Goal: Task Accomplishment & Management: Complete application form

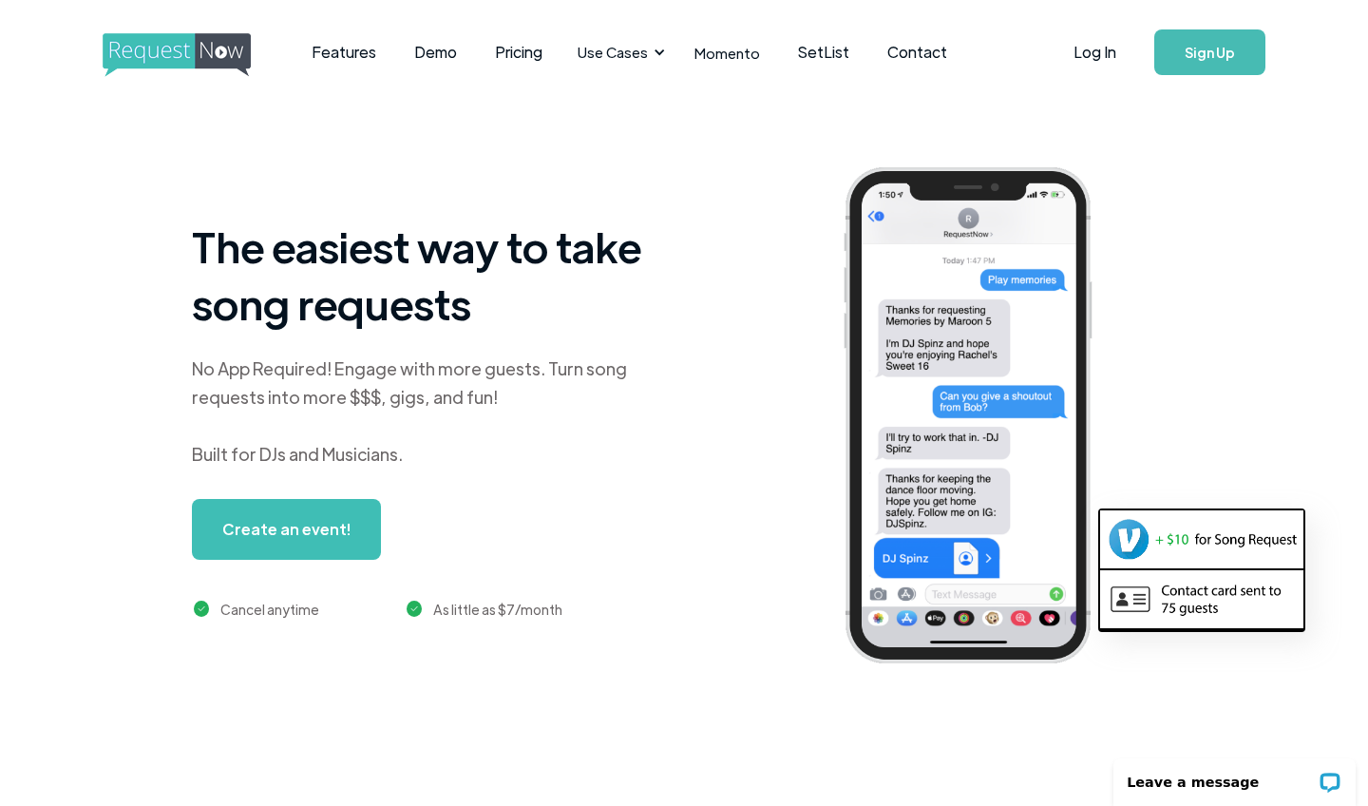
click at [281, 520] on link "Create an event!" at bounding box center [286, 529] width 189 height 61
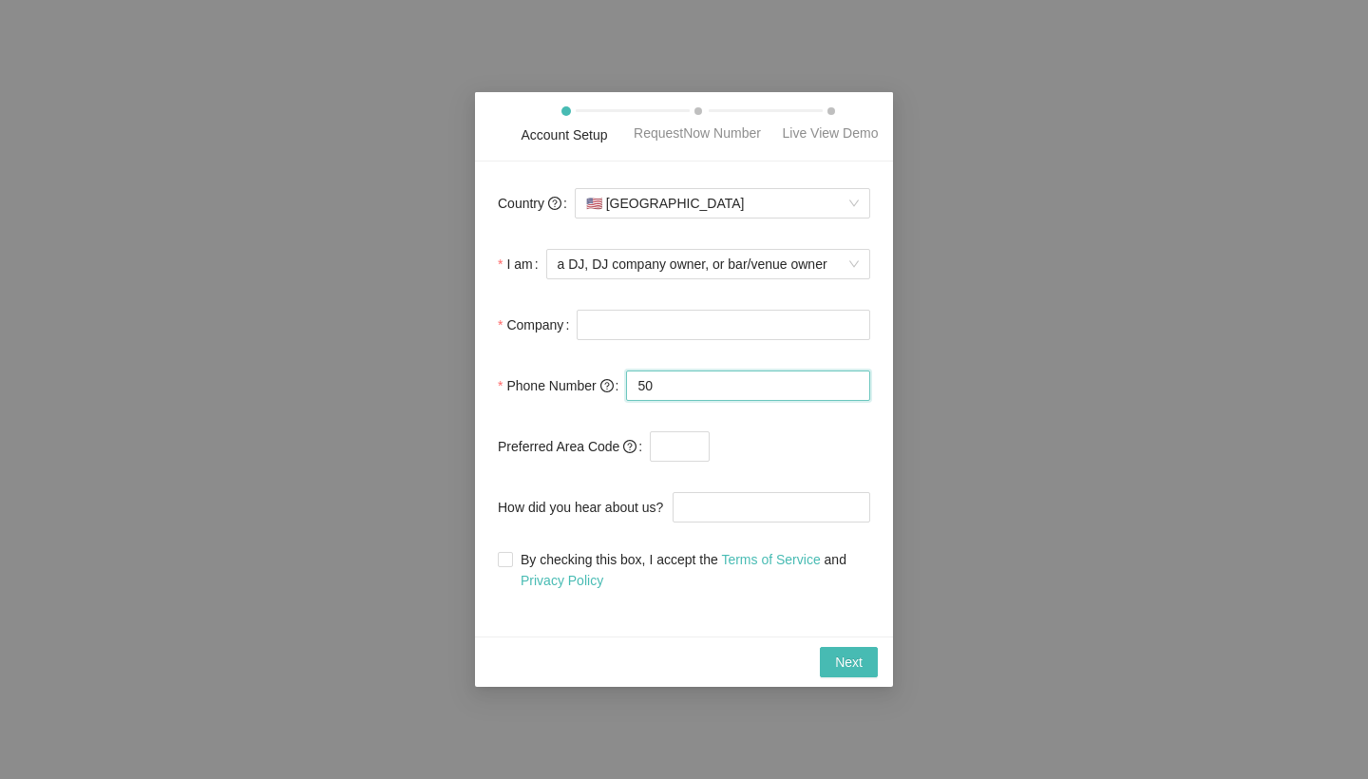
type input "5"
click at [683, 456] on input "text" at bounding box center [680, 446] width 60 height 30
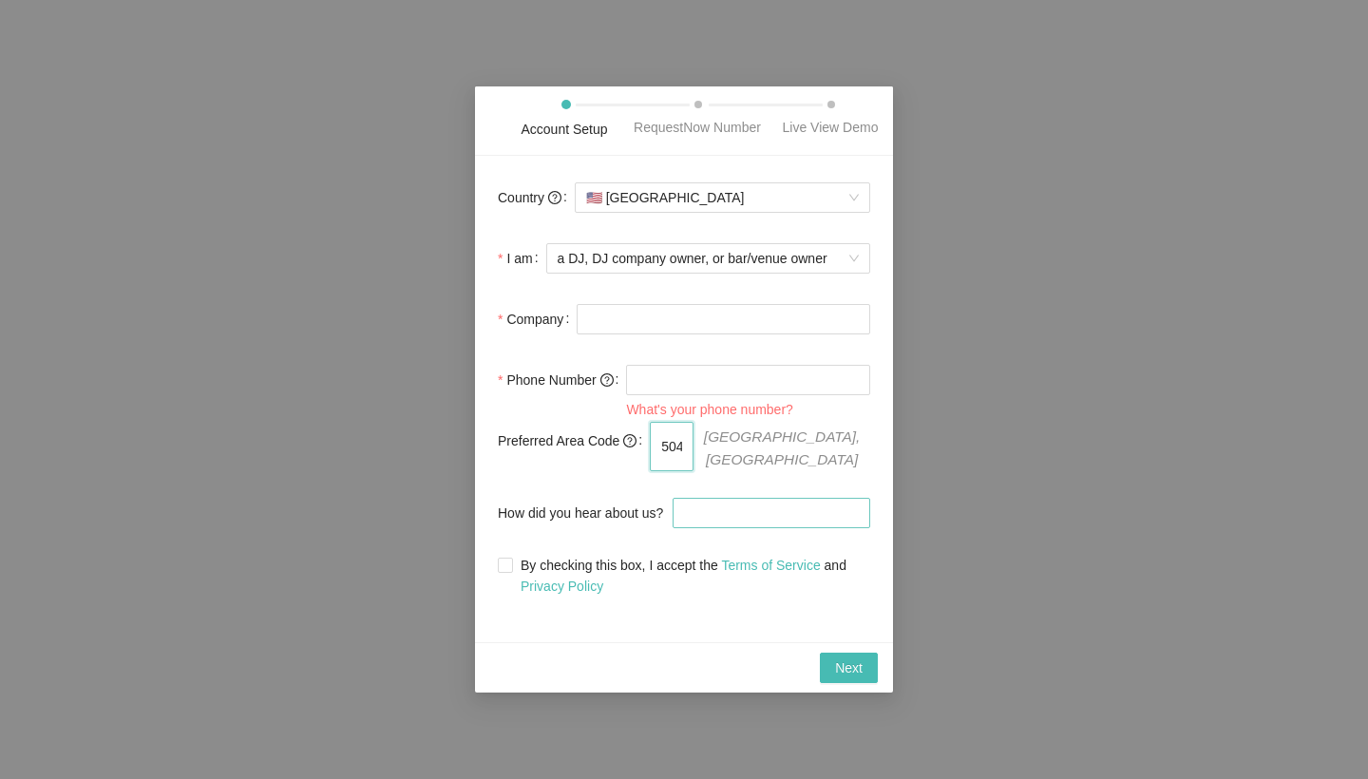
type input "504"
click at [766, 508] on input "How did you hear about us?" at bounding box center [772, 513] width 198 height 30
type input "YouTube"
drag, startPoint x: 766, startPoint y: 508, endPoint x: 868, endPoint y: 676, distance: 195.7
click at [868, 676] on button "Next" at bounding box center [849, 668] width 58 height 30
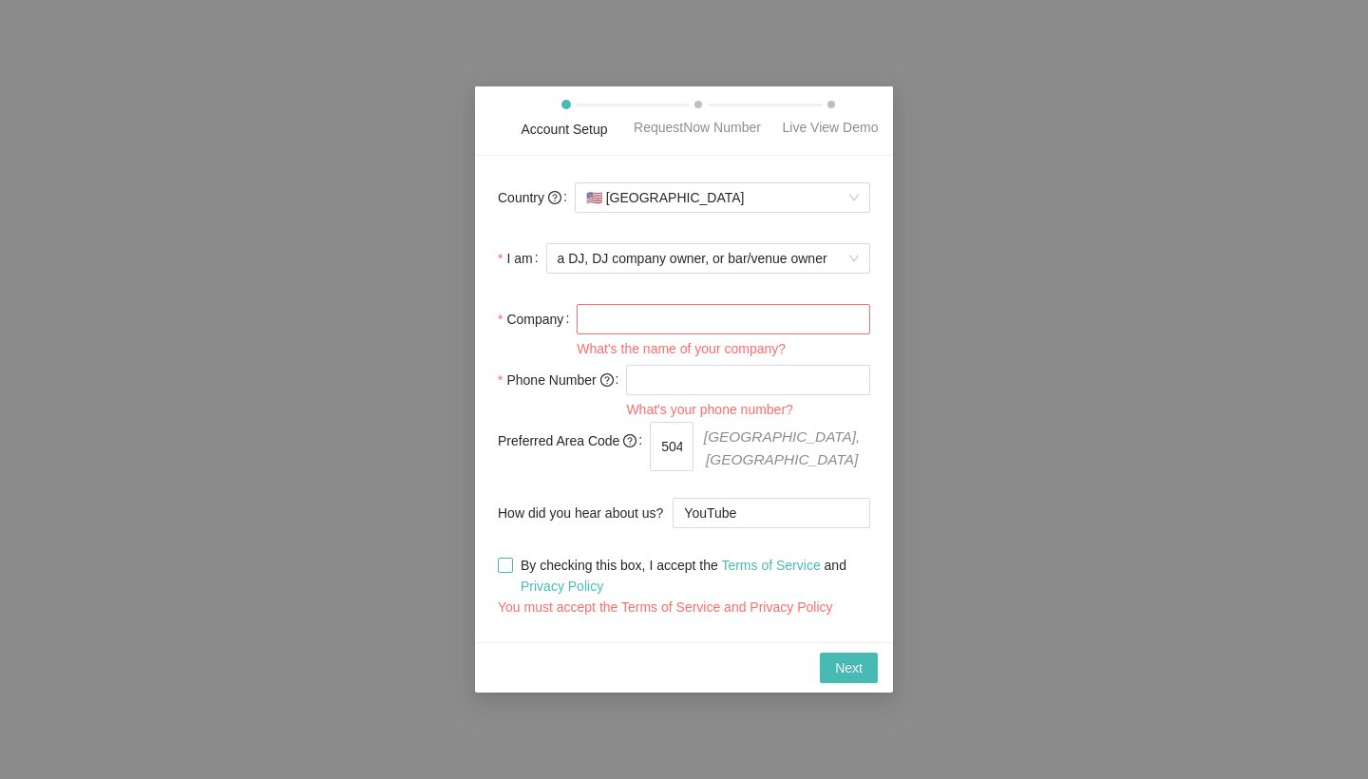
click at [505, 571] on input "By checking this box, I accept the Terms of Service and Privacy Policy" at bounding box center [504, 564] width 13 height 13
checkbox input "true"
click at [831, 656] on div "Next" at bounding box center [684, 667] width 418 height 50
click at [839, 670] on span "Next" at bounding box center [849, 668] width 28 height 21
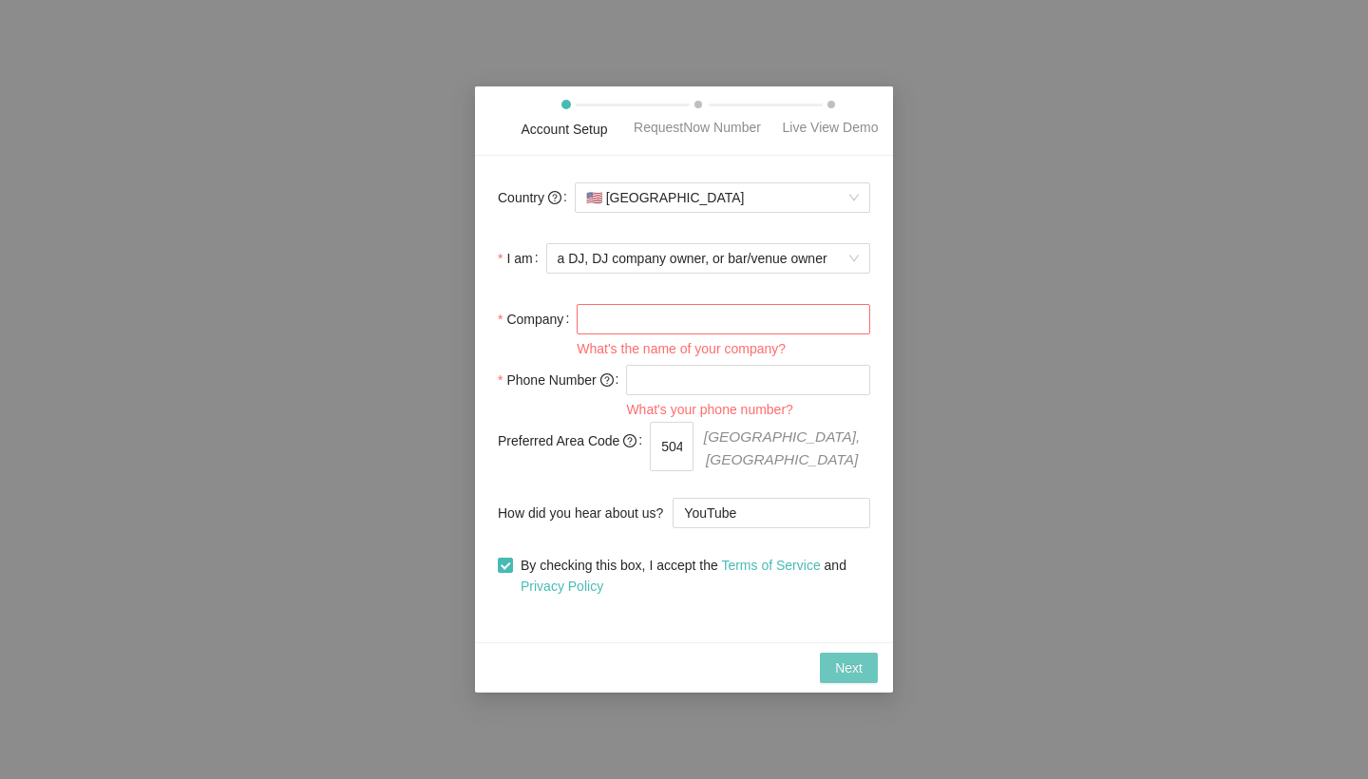
click at [839, 670] on span "Next" at bounding box center [849, 668] width 28 height 21
click at [778, 395] on input "tel" at bounding box center [748, 380] width 244 height 30
type input "(314) 583-0"
click at [764, 334] on input "Company" at bounding box center [724, 319] width 294 height 30
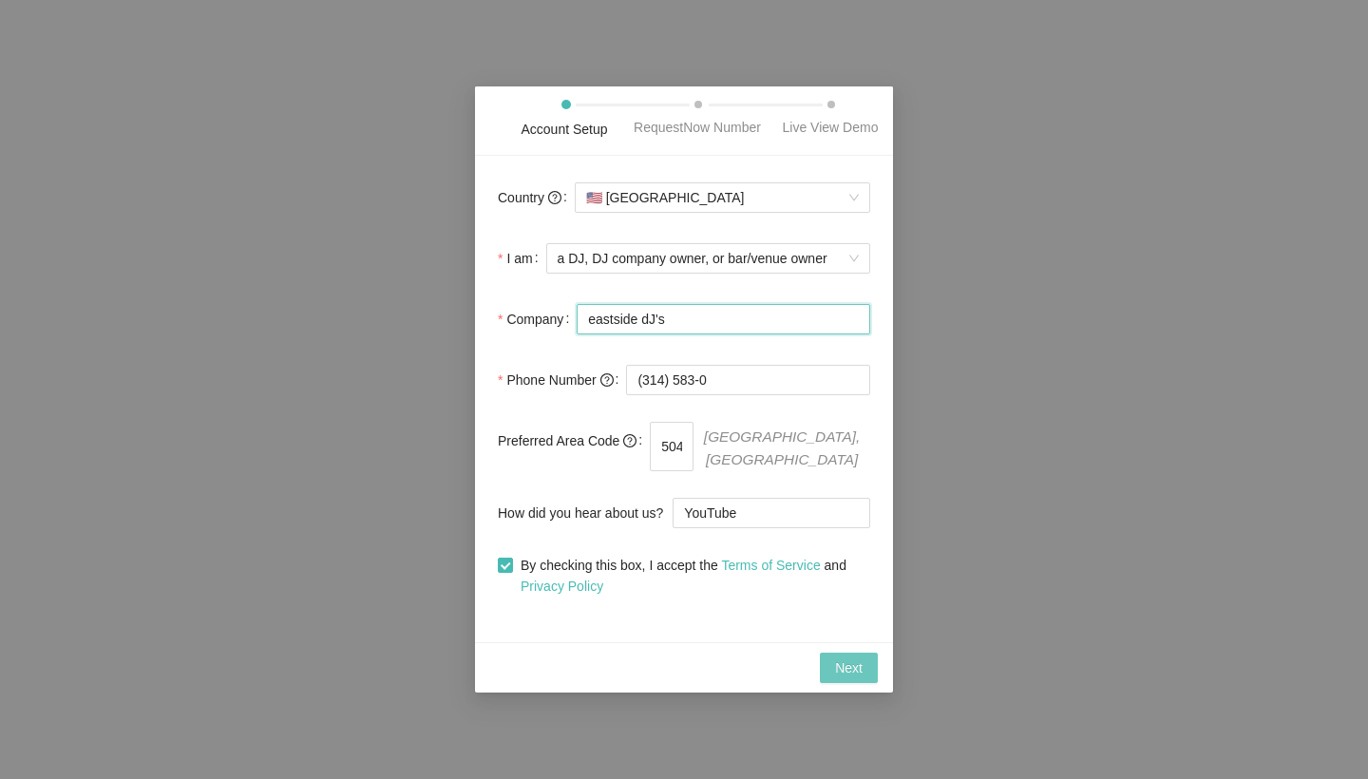
type input "eastside dJ's"
click at [858, 673] on span "Next" at bounding box center [849, 668] width 28 height 21
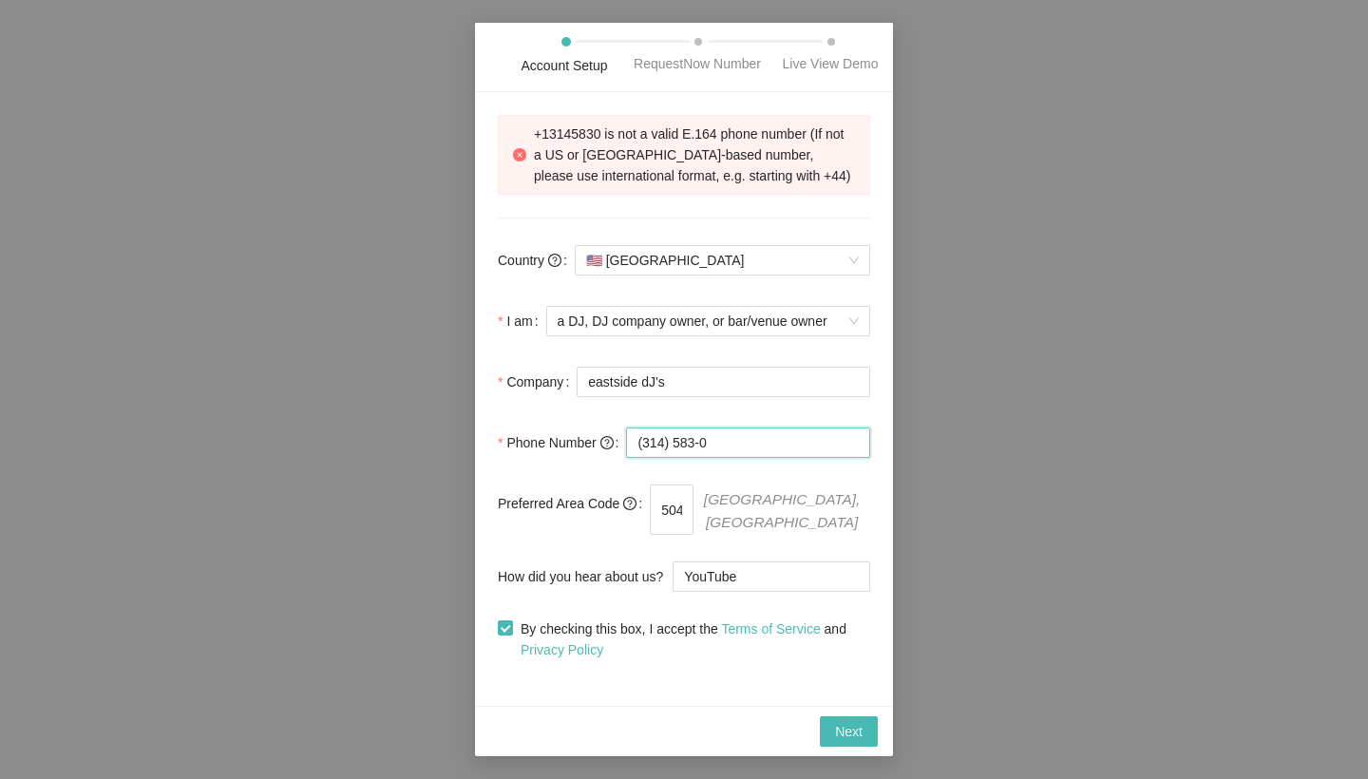
click at [741, 458] on input "(314) 583-0" at bounding box center [748, 443] width 244 height 30
type input "3"
type input "(504) 314-5830"
click at [856, 735] on span "Next" at bounding box center [849, 731] width 28 height 21
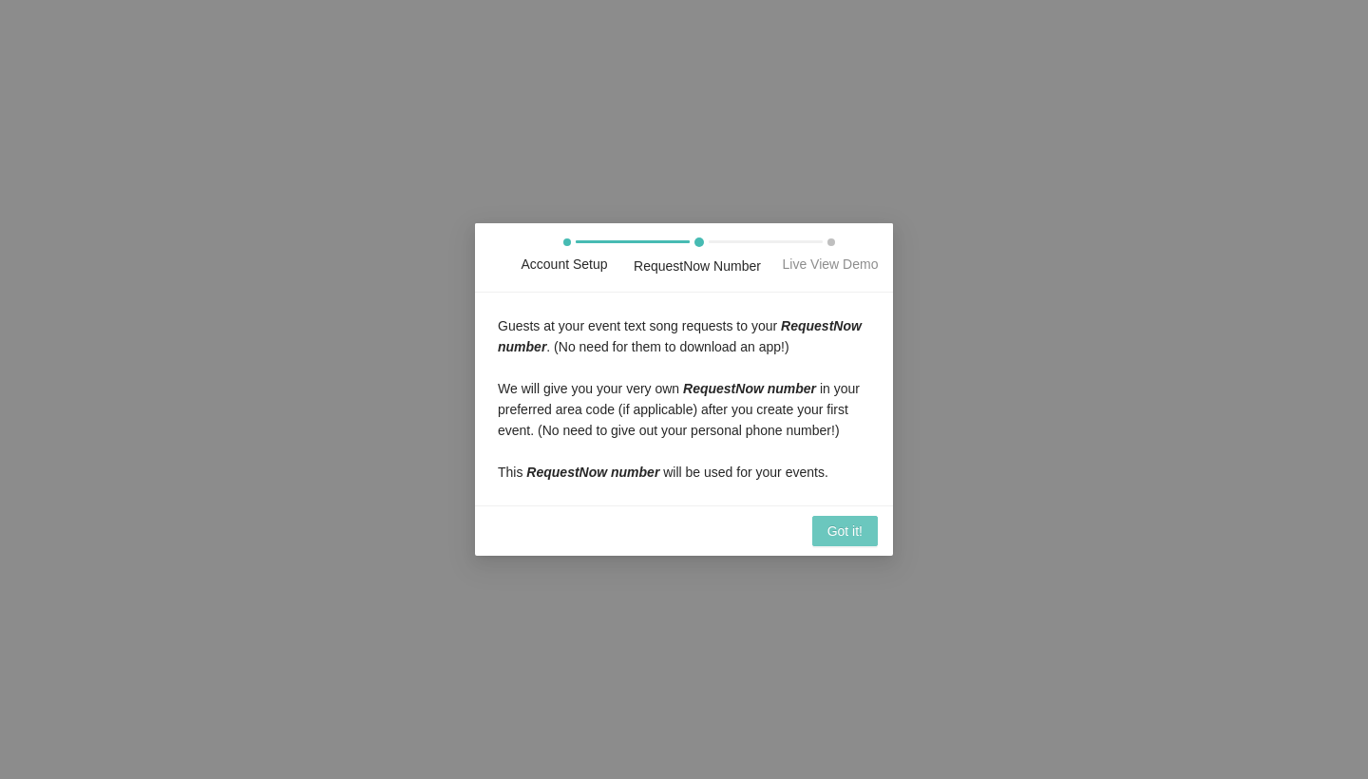
click at [840, 542] on span "Got it!" at bounding box center [845, 531] width 35 height 21
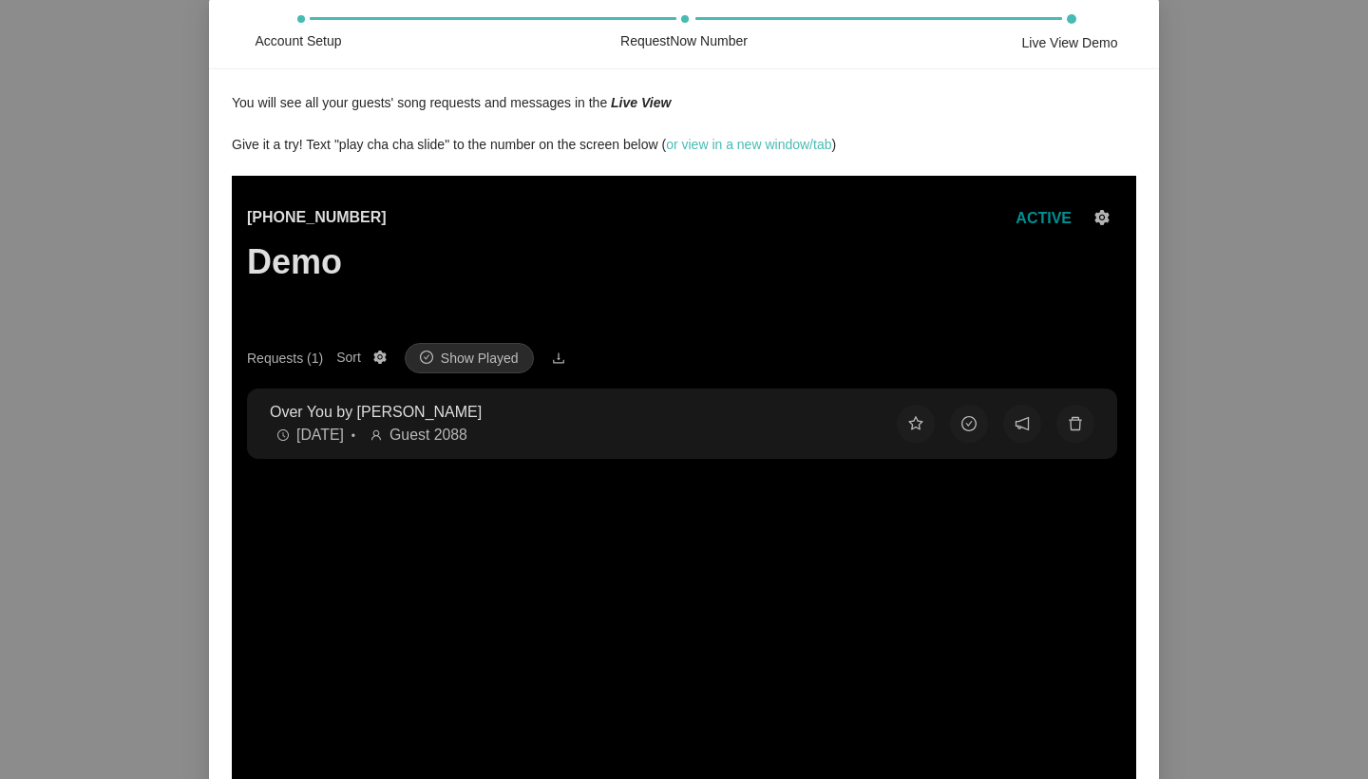
click at [1300, 375] on div "Account Setup RequestNow Number Live View Demo You will see all your guests' so…" at bounding box center [684, 389] width 1368 height 779
click at [490, 353] on span "Show Played" at bounding box center [480, 358] width 78 height 21
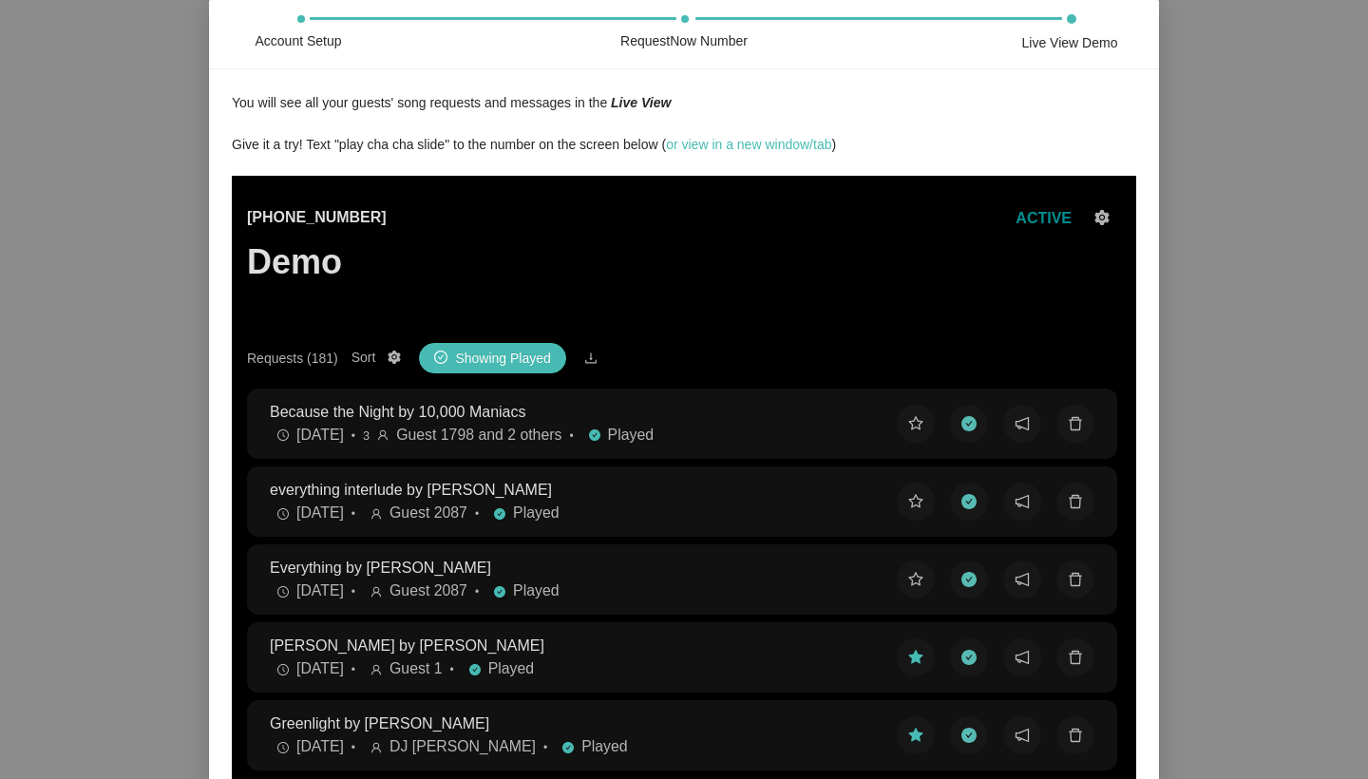
click at [1104, 209] on button at bounding box center [1102, 218] width 38 height 38
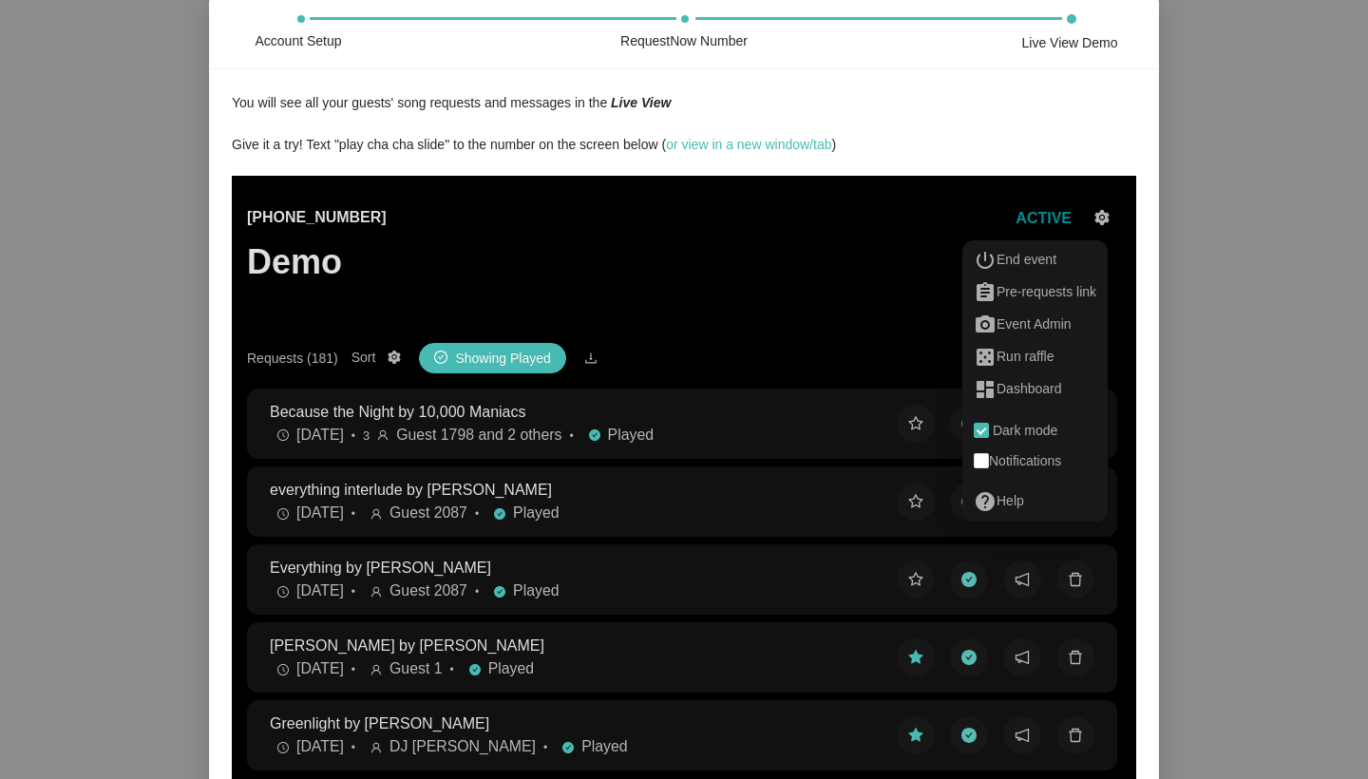
click at [1201, 244] on div "Account Setup RequestNow Number Live View Demo You will see all your guests' so…" at bounding box center [684, 389] width 1368 height 779
click at [771, 138] on div "You will see all your guests' song requests and messages in the Live View Give …" at bounding box center [684, 466] width 905 height 749
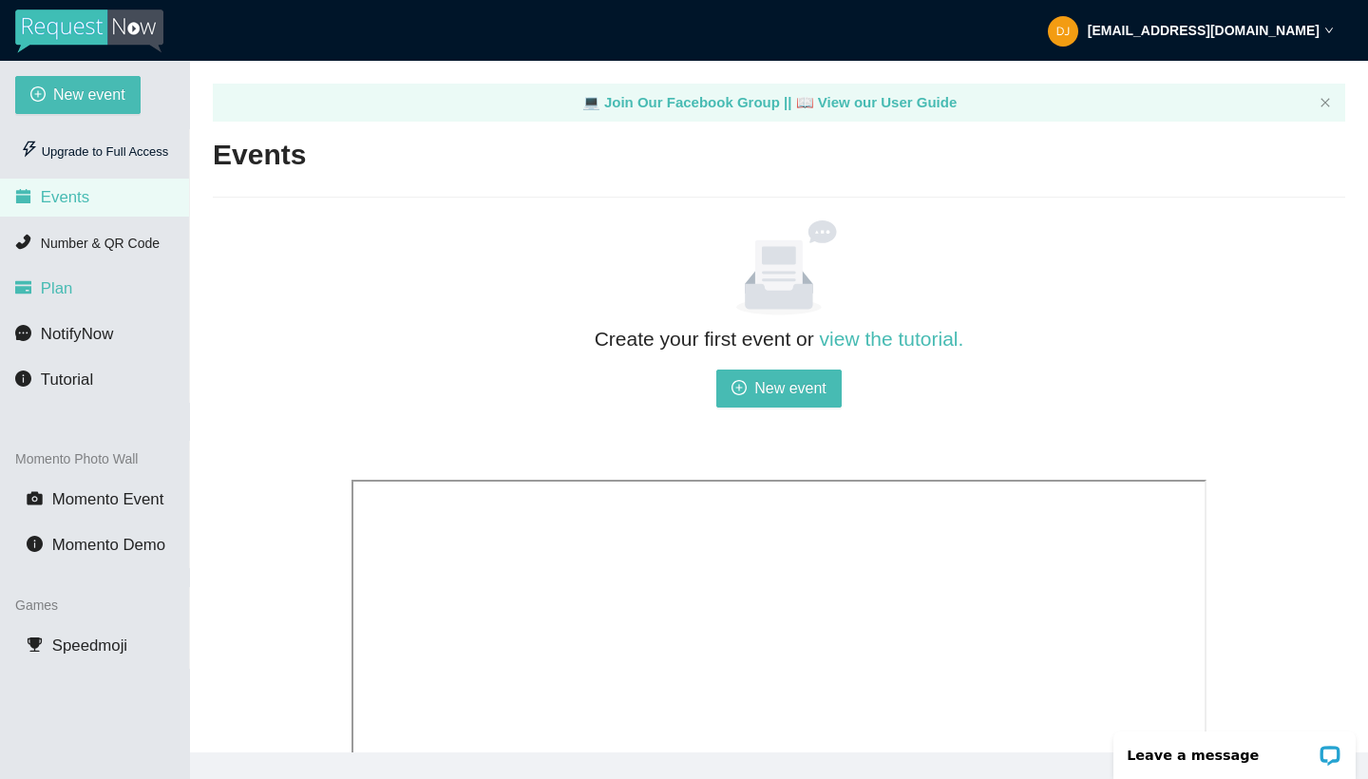
click at [60, 289] on span "Plan" at bounding box center [57, 288] width 32 height 18
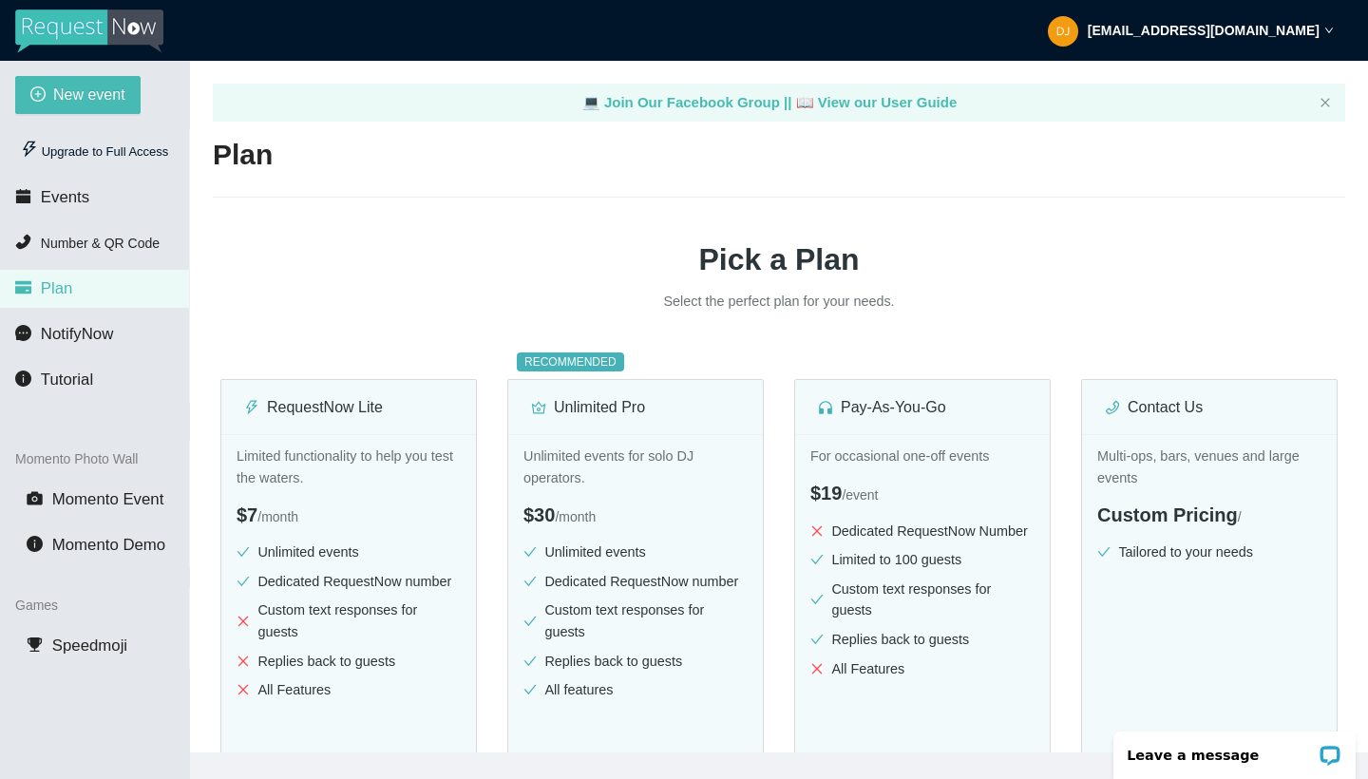
click at [108, 29] on img at bounding box center [89, 32] width 148 height 44
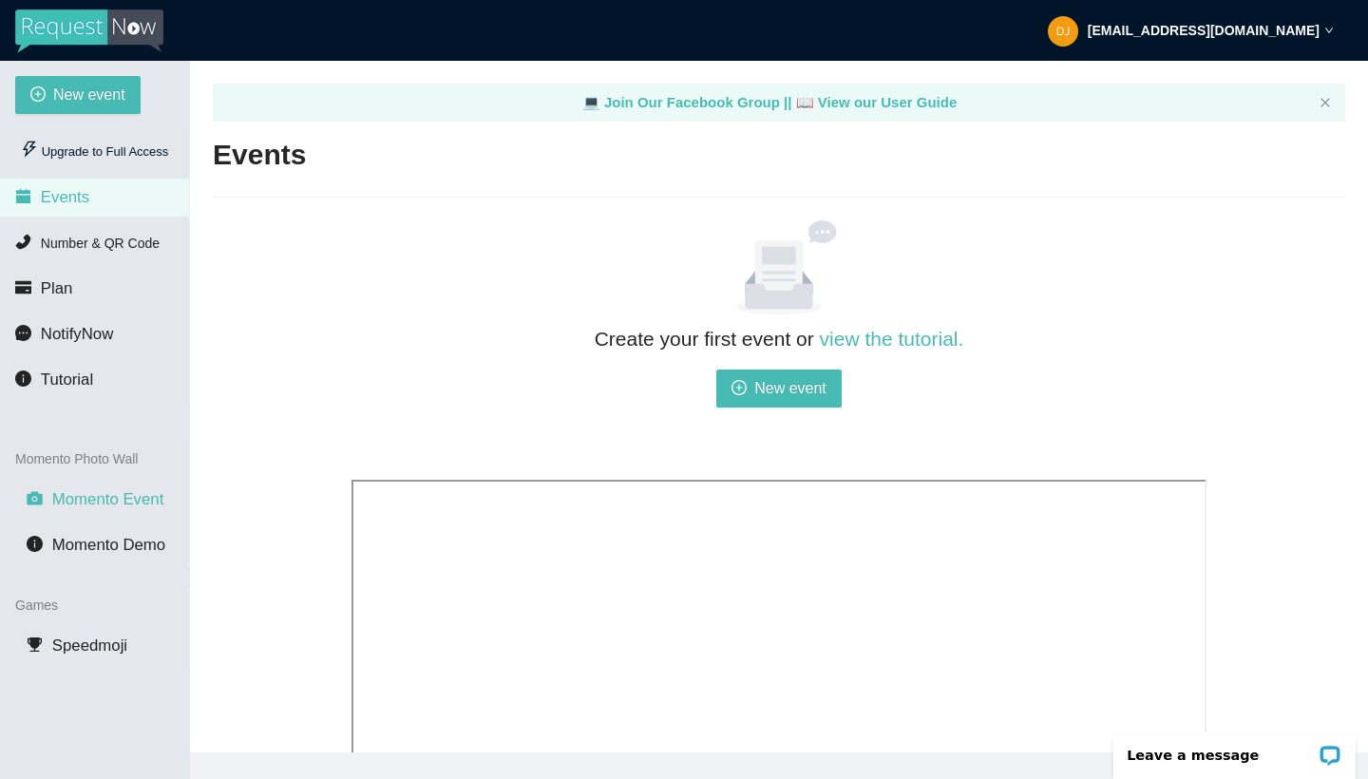
click at [111, 508] on span "Momento Event" at bounding box center [108, 499] width 112 height 18
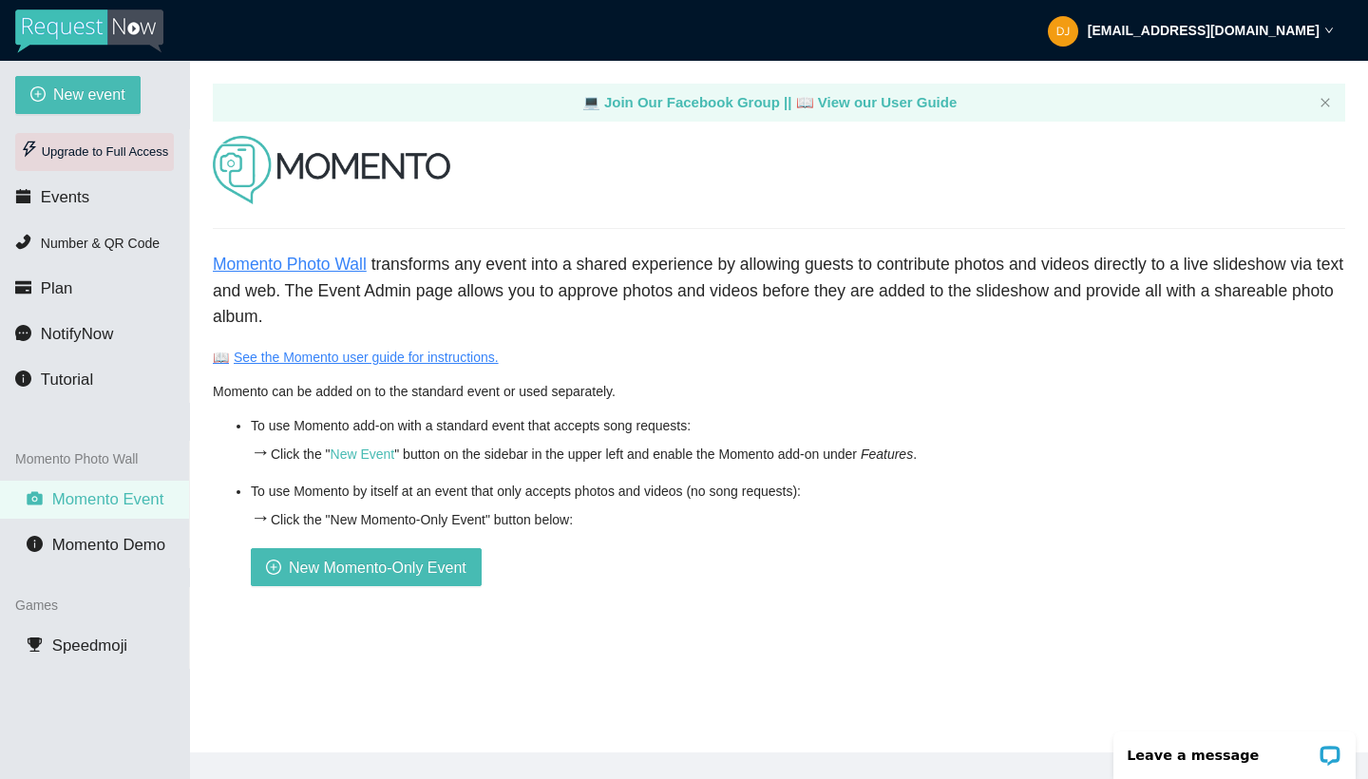
click at [95, 144] on div "Upgrade to Full Access" at bounding box center [94, 152] width 159 height 38
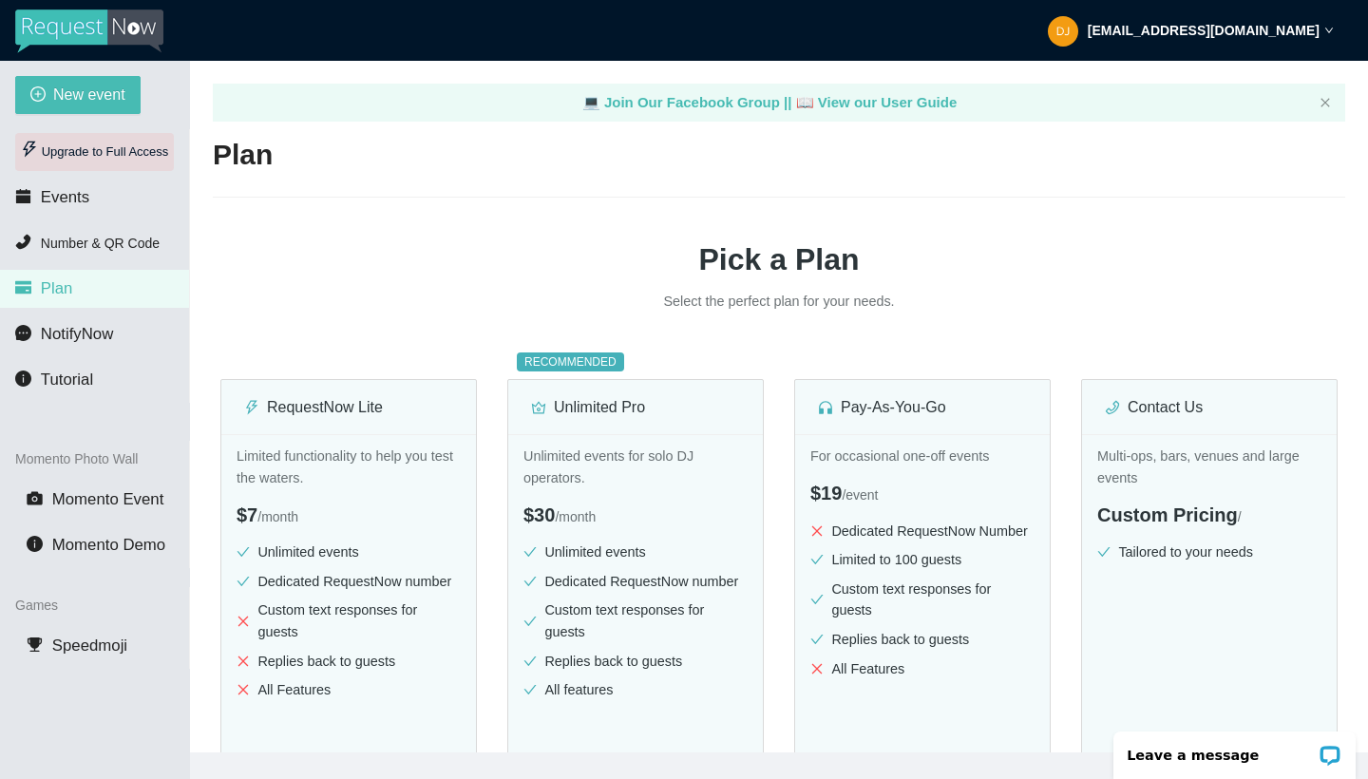
click at [68, 163] on div "Upgrade to Full Access" at bounding box center [94, 152] width 159 height 38
click at [50, 337] on span "NotifyNow" at bounding box center [77, 334] width 72 height 18
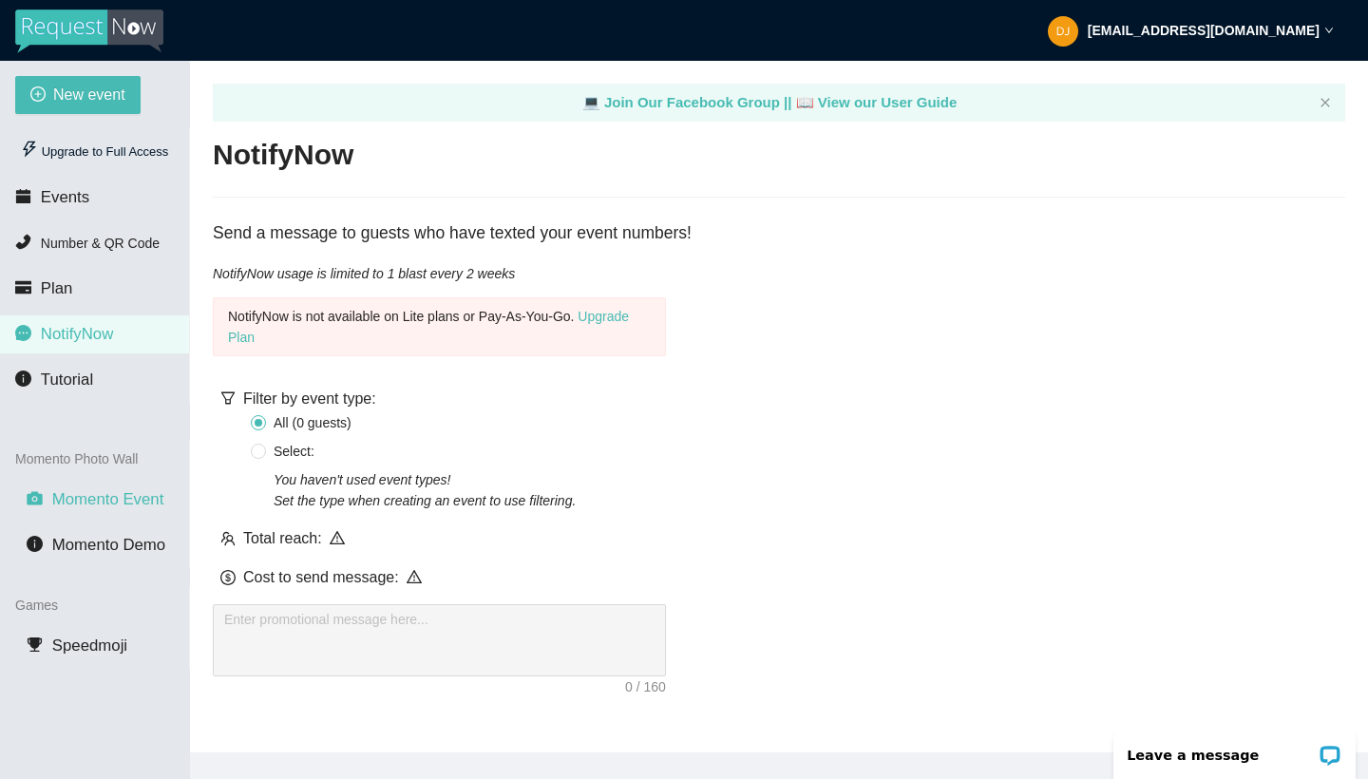
click at [76, 494] on span "Momento Event" at bounding box center [108, 499] width 112 height 18
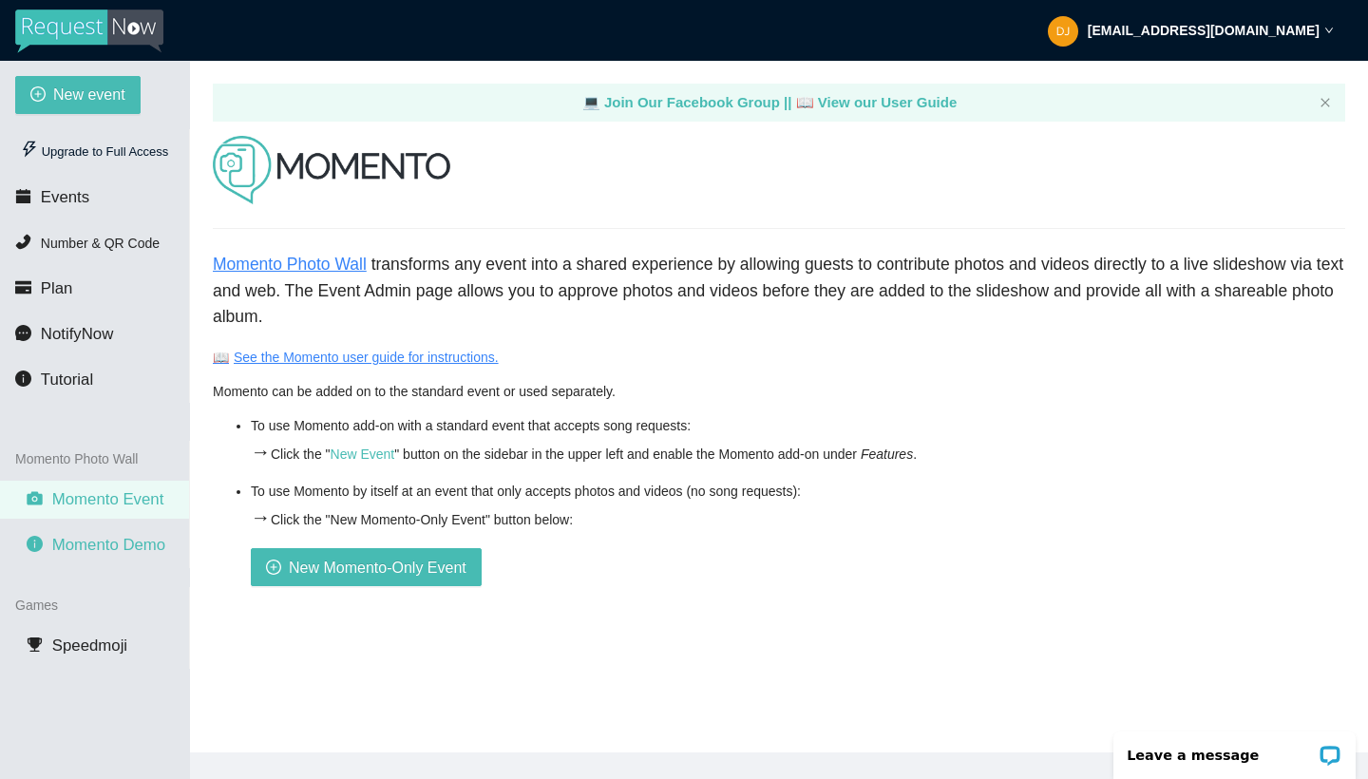
click at [85, 544] on span "Momento Demo" at bounding box center [108, 545] width 113 height 18
